Goal: Transaction & Acquisition: Obtain resource

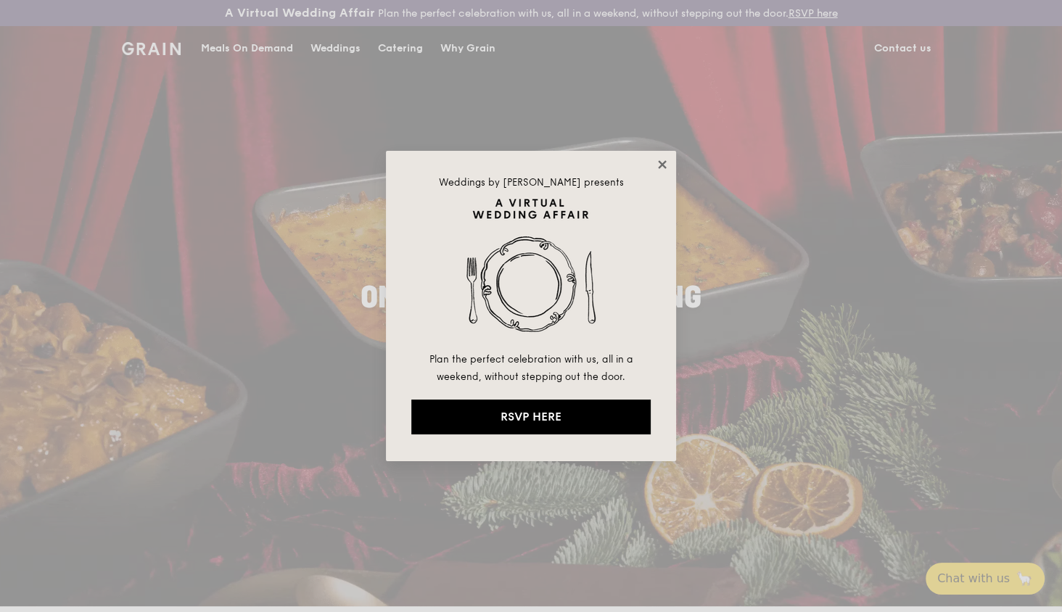
click at [659, 164] on icon at bounding box center [662, 164] width 13 height 13
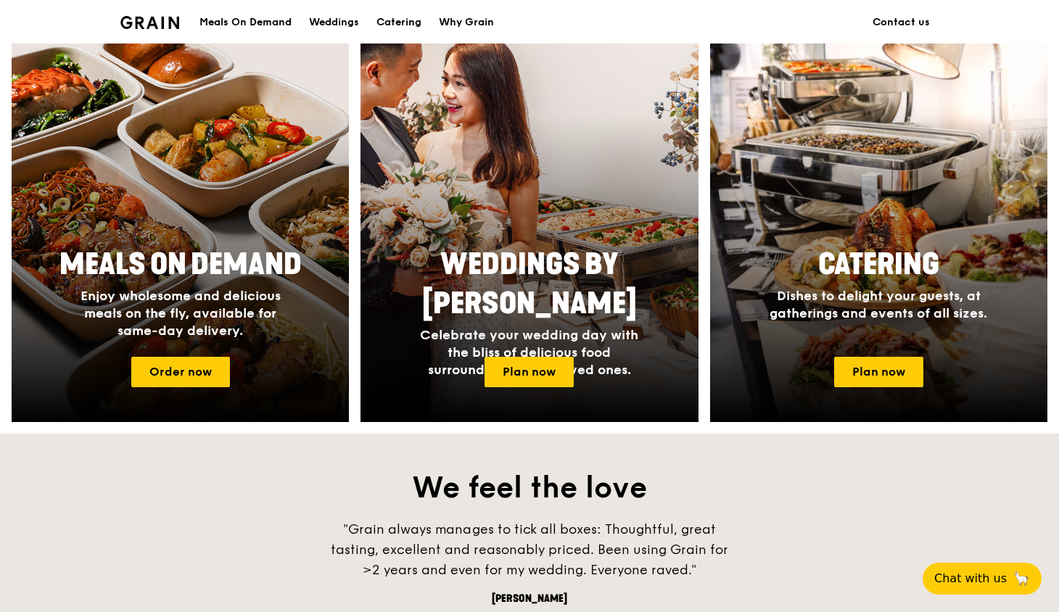
scroll to position [581, 0]
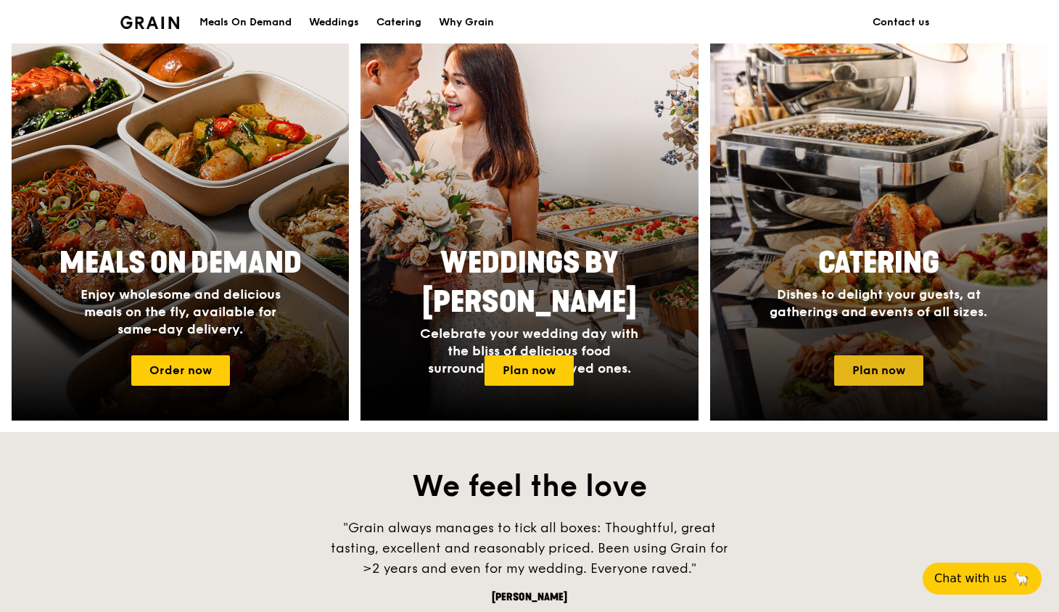
click at [883, 371] on link "Plan now" at bounding box center [879, 371] width 89 height 30
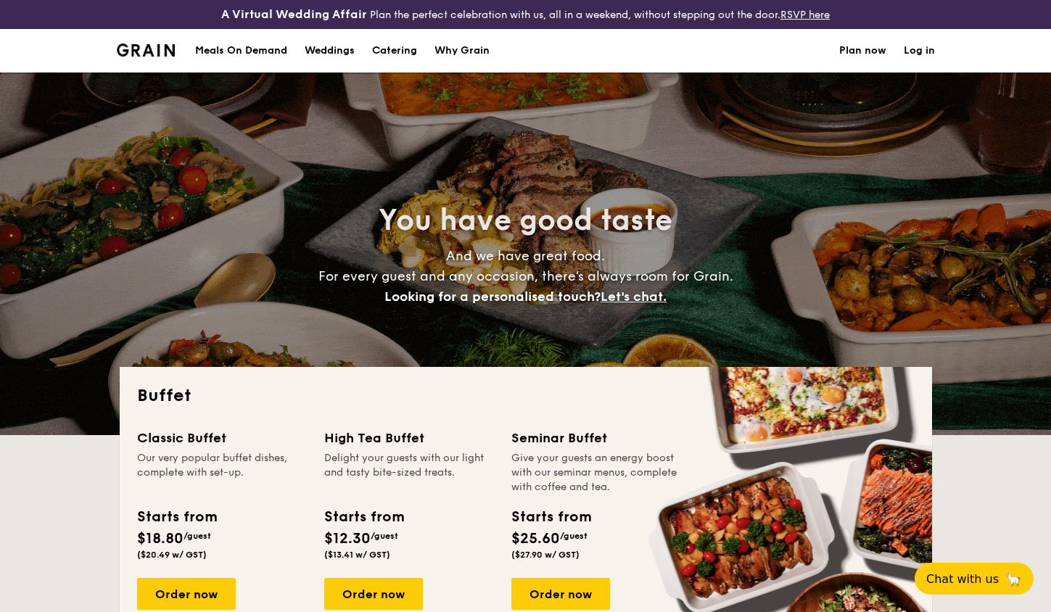
select select
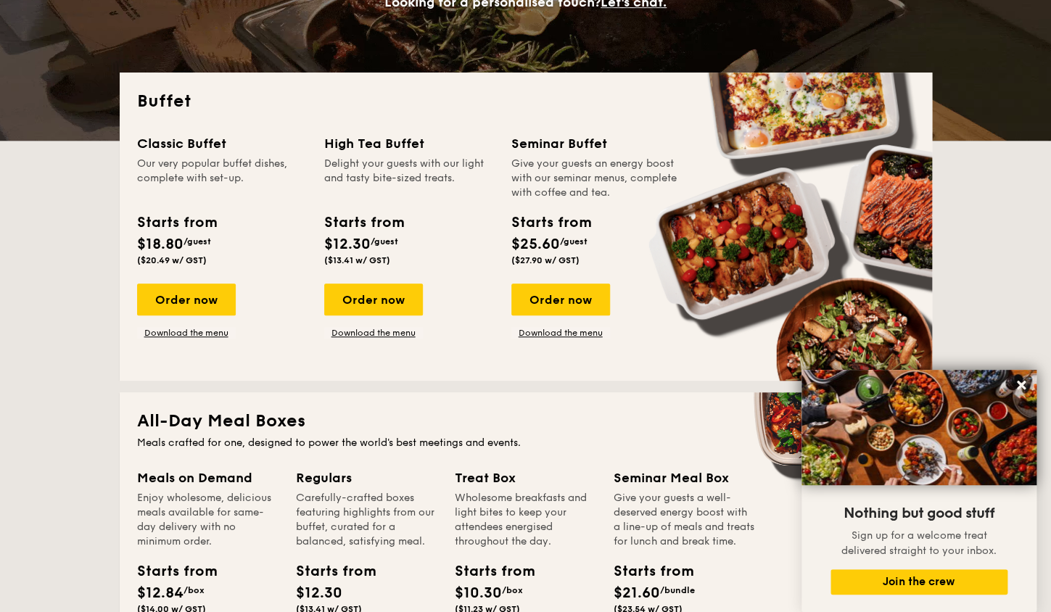
scroll to position [290, 0]
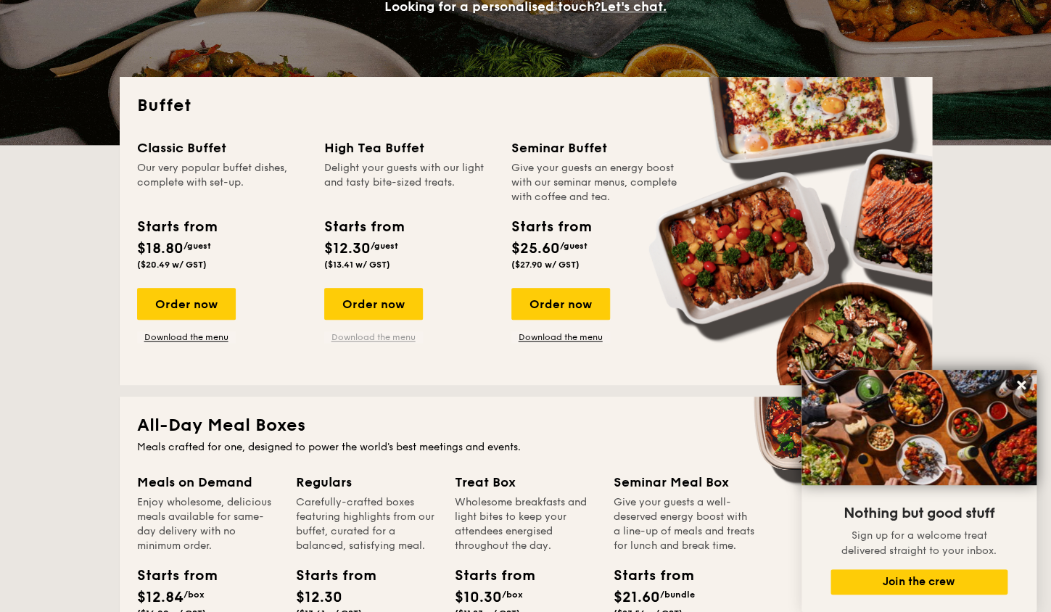
click at [367, 338] on link "Download the menu" at bounding box center [373, 338] width 99 height 12
